Goal: Information Seeking & Learning: Learn about a topic

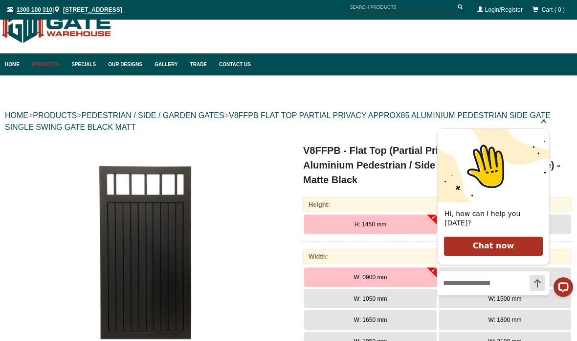
click at [545, 126] on icon "Hide greeting" at bounding box center [544, 120] width 12 height 12
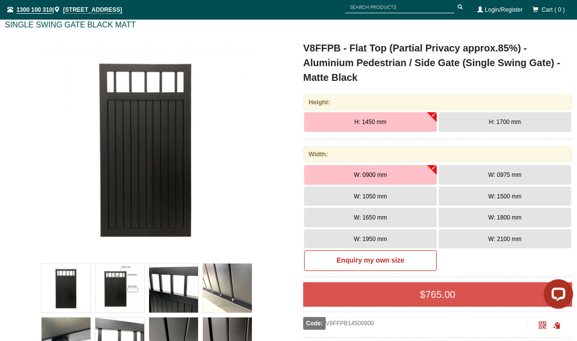
scroll to position [138, 0]
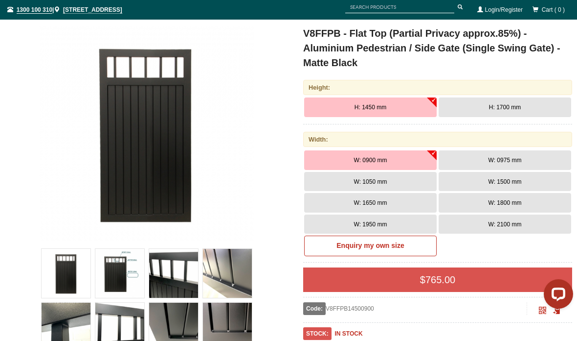
click at [504, 104] on span "H: 1700 mm" at bounding box center [505, 107] width 32 height 7
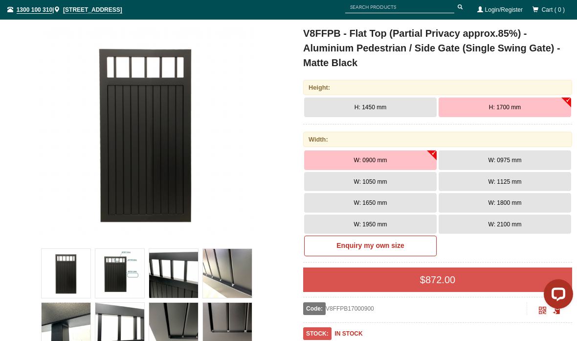
click at [522, 158] on span "W: 0975 mm" at bounding box center [505, 160] width 33 height 7
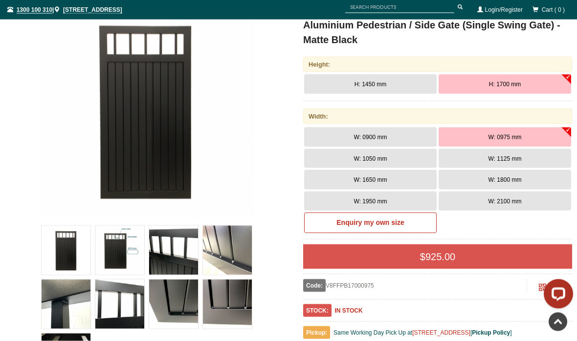
scroll to position [161, 0]
click at [112, 252] on img at bounding box center [119, 249] width 49 height 49
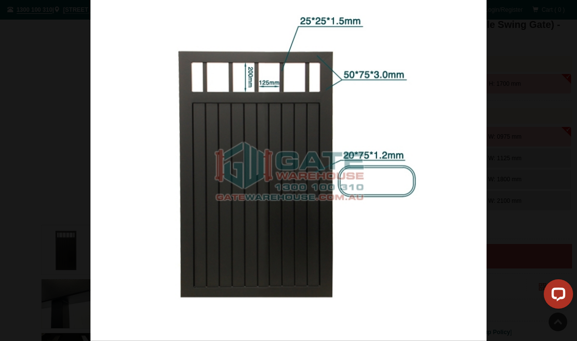
click at [5, 210] on div at bounding box center [288, 170] width 577 height 341
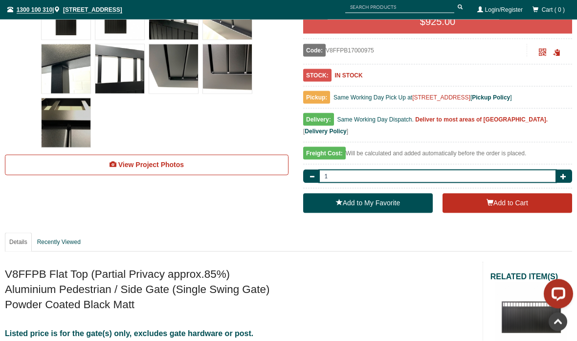
scroll to position [400, 0]
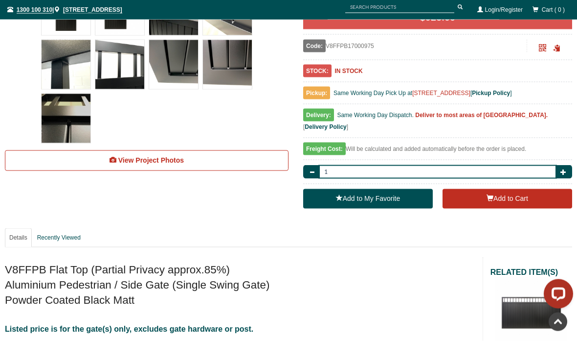
click at [57, 162] on link "View Project Photos" at bounding box center [147, 160] width 284 height 21
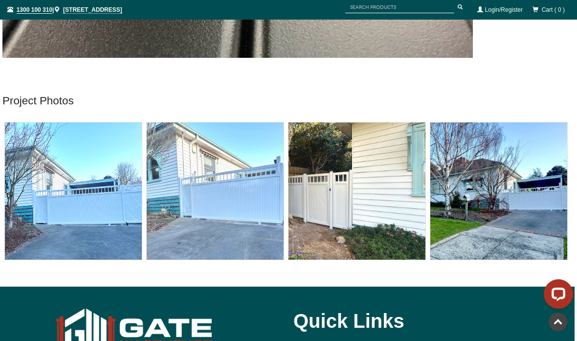
scroll to position [4089, 2]
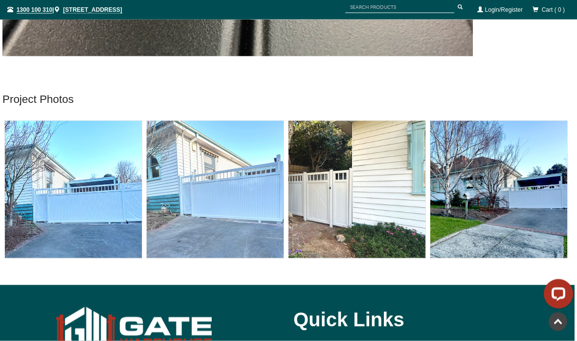
click at [346, 193] on img at bounding box center [357, 189] width 137 height 137
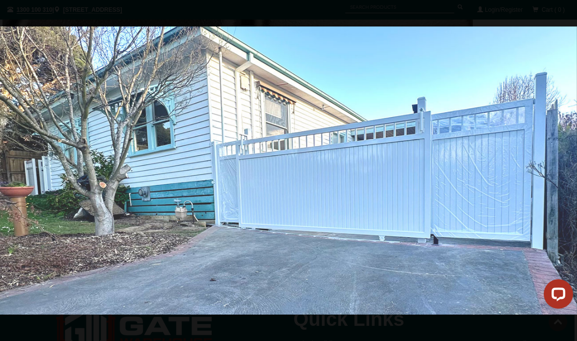
click at [7, 32] on div at bounding box center [288, 170] width 577 height 341
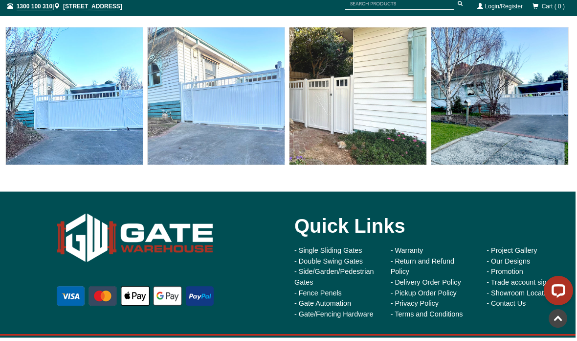
scroll to position [4172, 2]
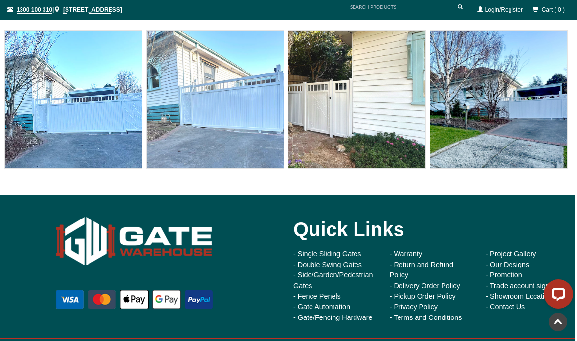
click at [350, 271] on link "- Side/Garden/Pedestrian Gates" at bounding box center [333, 280] width 79 height 19
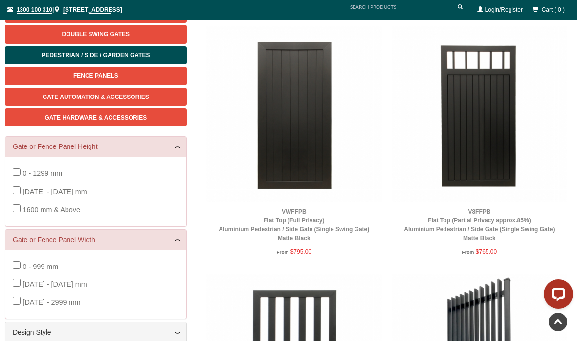
scroll to position [148, 0]
click at [503, 168] on img at bounding box center [480, 114] width 176 height 176
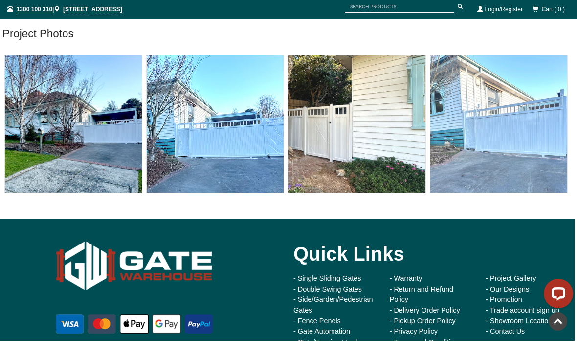
scroll to position [4133, 2]
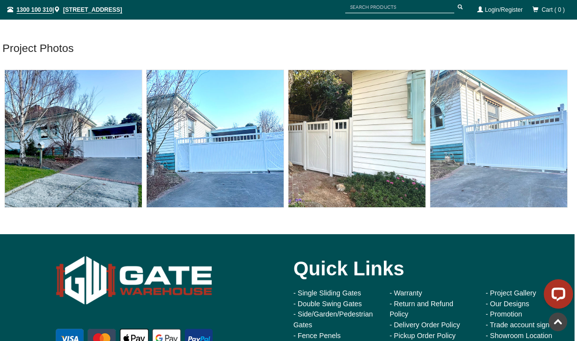
click at [346, 289] on link "- Single Sliding Gates" at bounding box center [328, 293] width 68 height 8
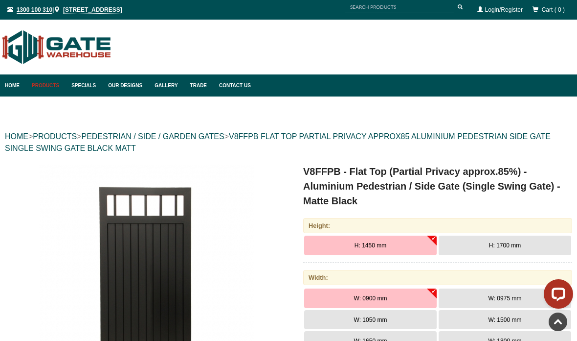
scroll to position [4172, 2]
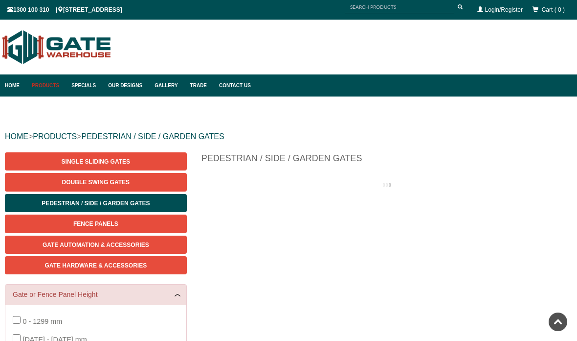
scroll to position [152, 0]
